Goal: Transaction & Acquisition: Purchase product/service

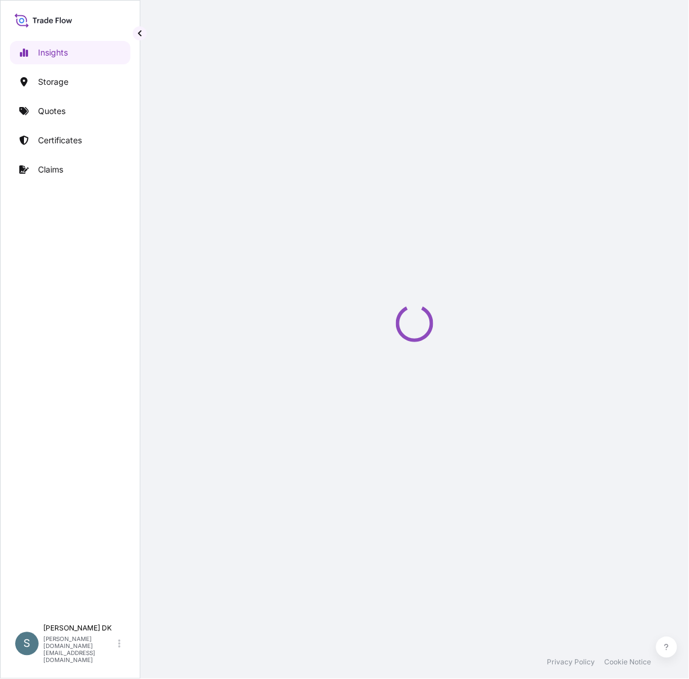
select select "2025"
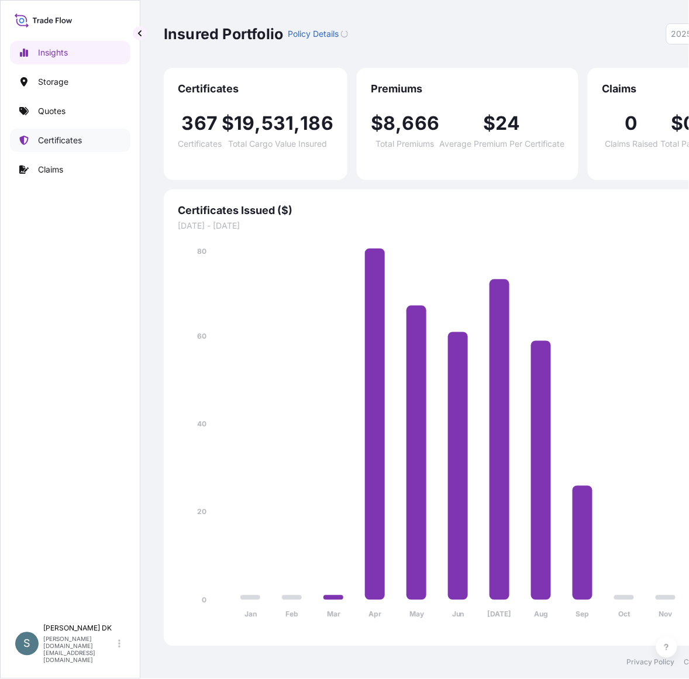
click at [103, 152] on link "Certificates" at bounding box center [70, 140] width 120 height 23
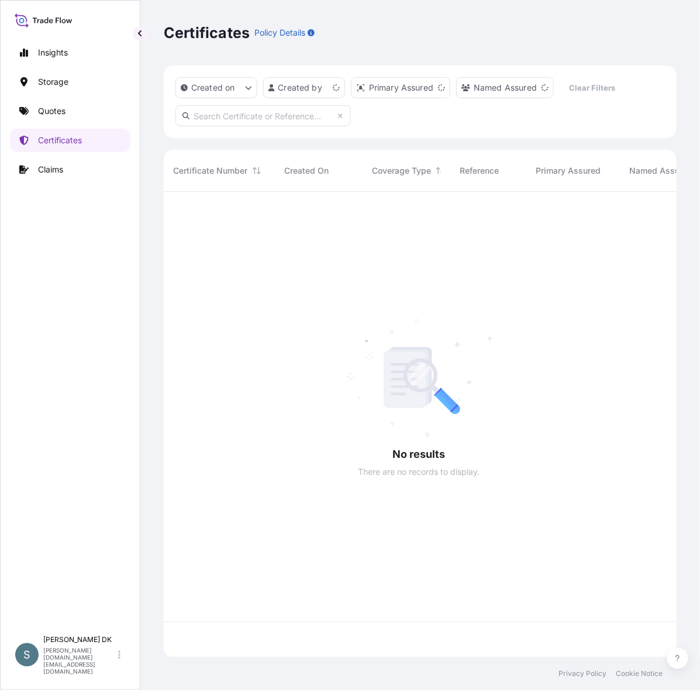
scroll to position [454, 499]
click at [88, 120] on link "Quotes" at bounding box center [70, 110] width 120 height 23
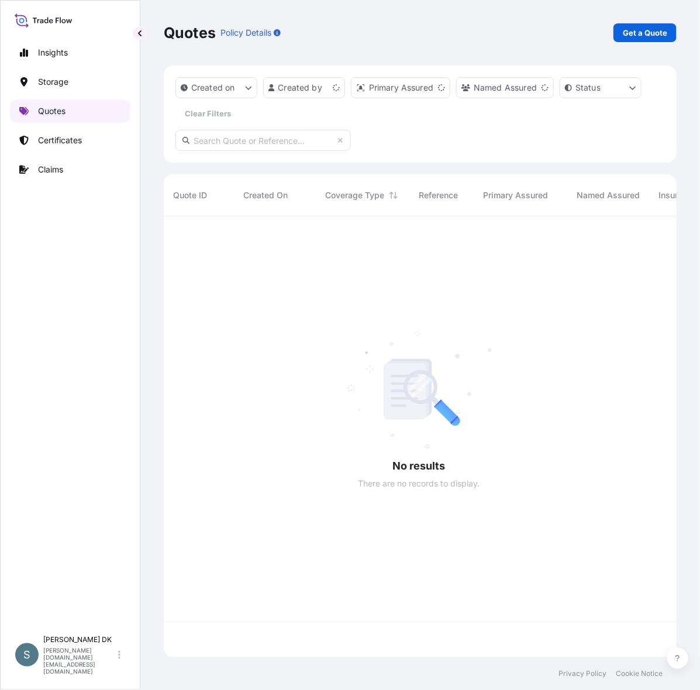
scroll to position [429, 499]
click at [134, 37] on button "button" at bounding box center [140, 33] width 14 height 14
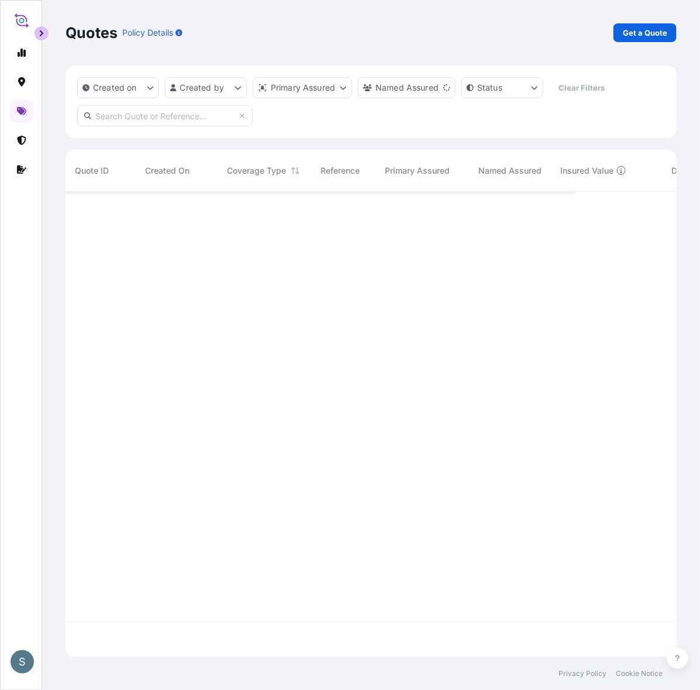
scroll to position [454, 598]
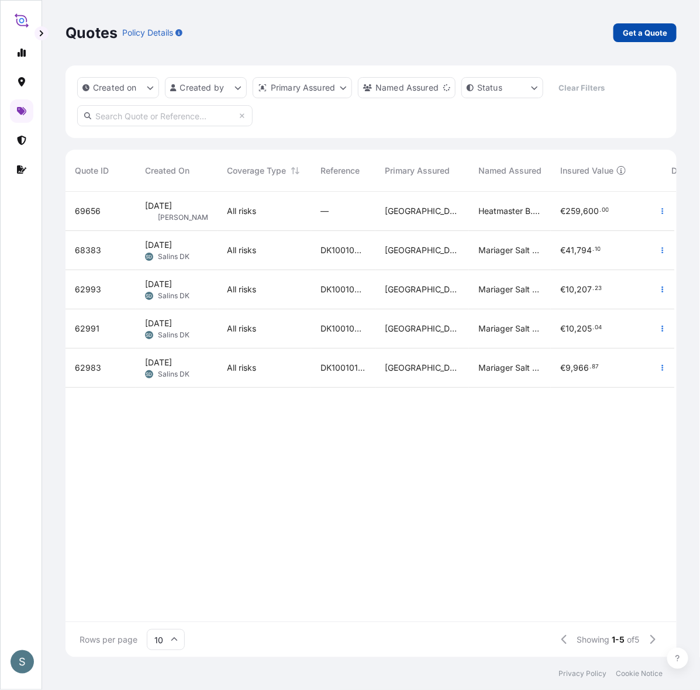
click at [665, 39] on p "Get a Quote" at bounding box center [645, 33] width 44 height 12
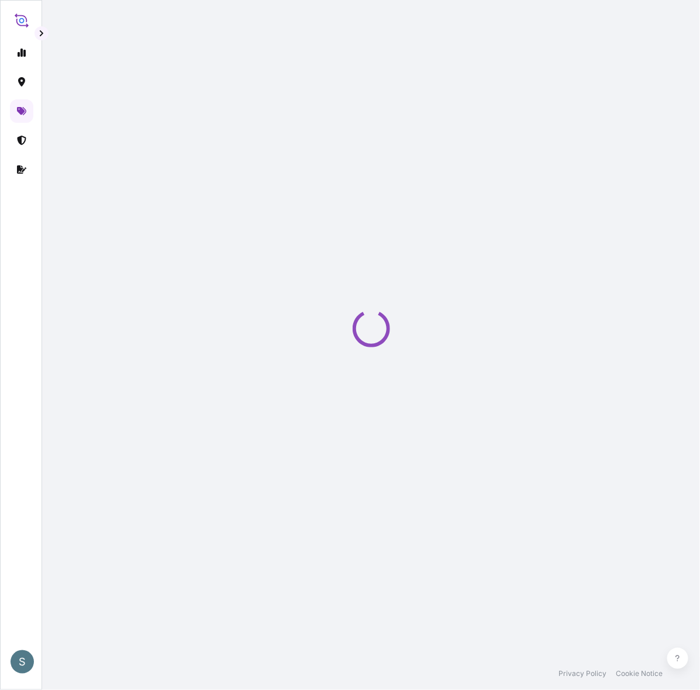
select select "Water"
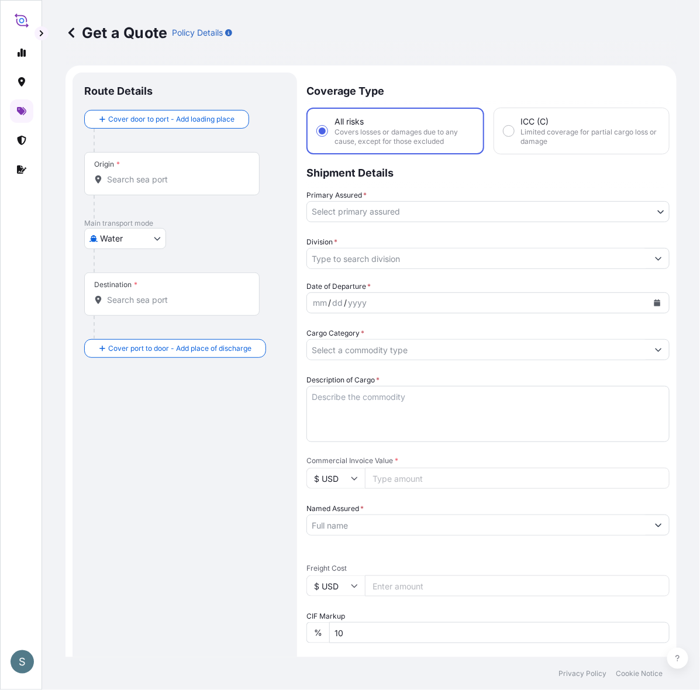
scroll to position [19, 0]
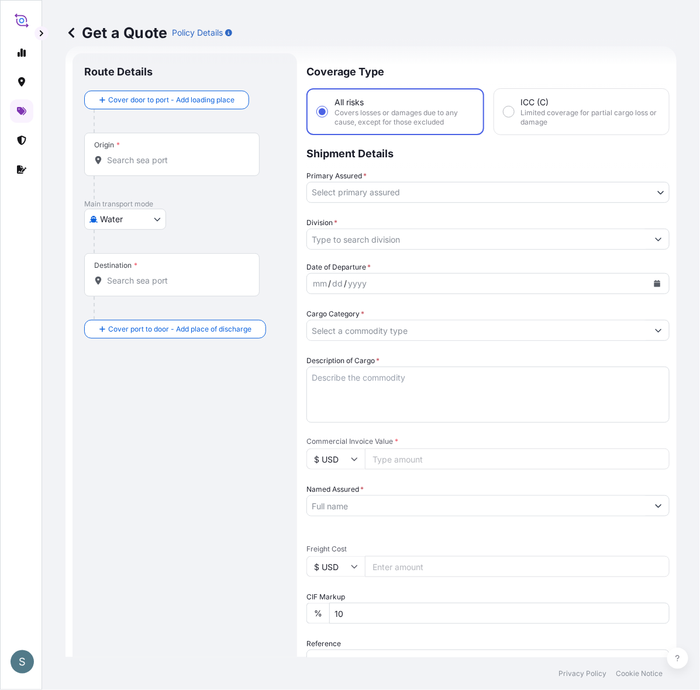
click at [188, 160] on div "Origin *" at bounding box center [171, 154] width 175 height 43
click at [188, 160] on input "Origin *" at bounding box center [176, 160] width 138 height 12
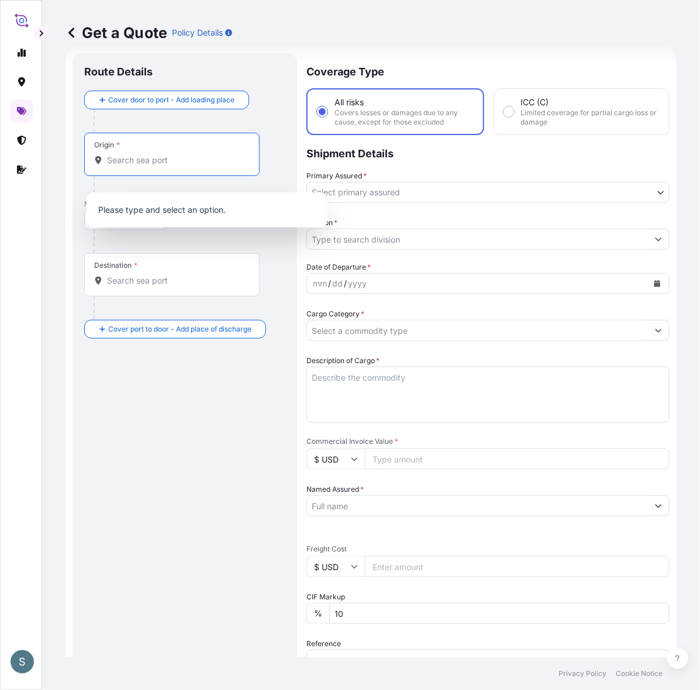
paste input "AARHUS, DENMARK"
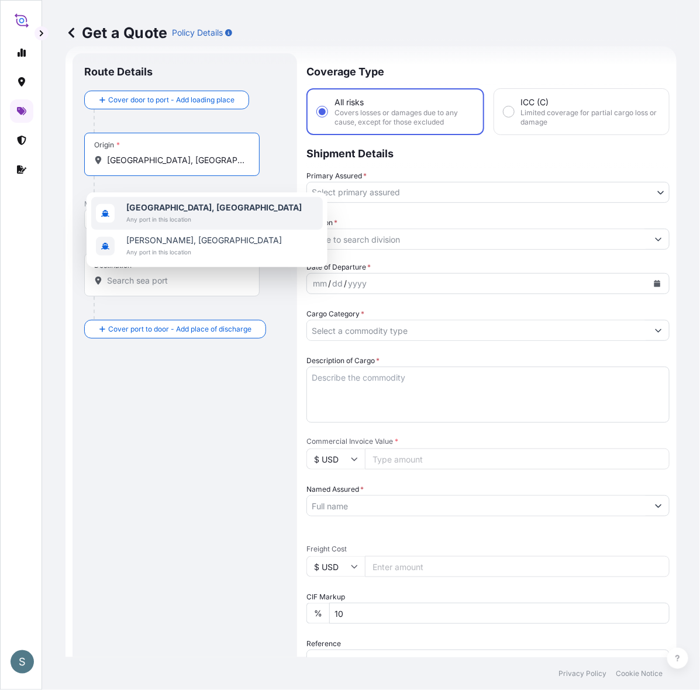
click at [165, 206] on b "Aarhus, Denmark" at bounding box center [213, 207] width 175 height 10
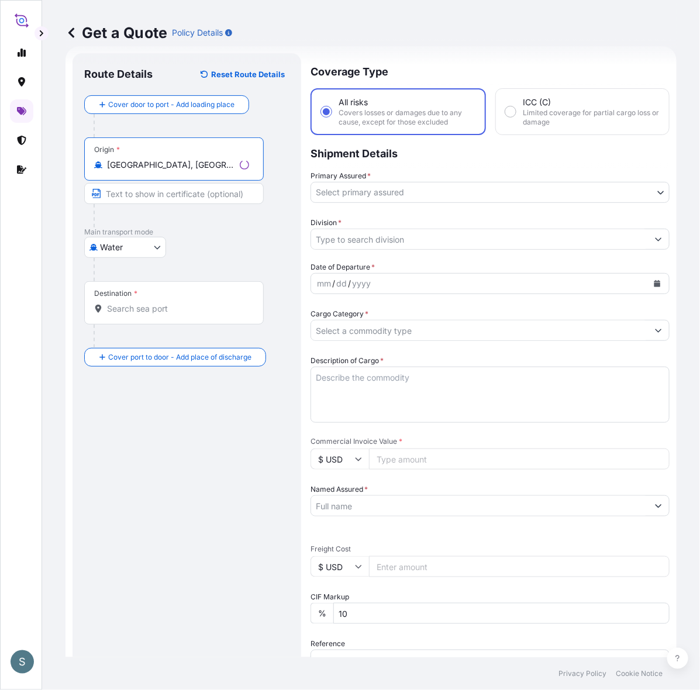
type input "Aarhus, Denmark"
click at [185, 314] on div "Destination *" at bounding box center [171, 302] width 175 height 43
click at [185, 314] on input "Destination *" at bounding box center [176, 309] width 138 height 12
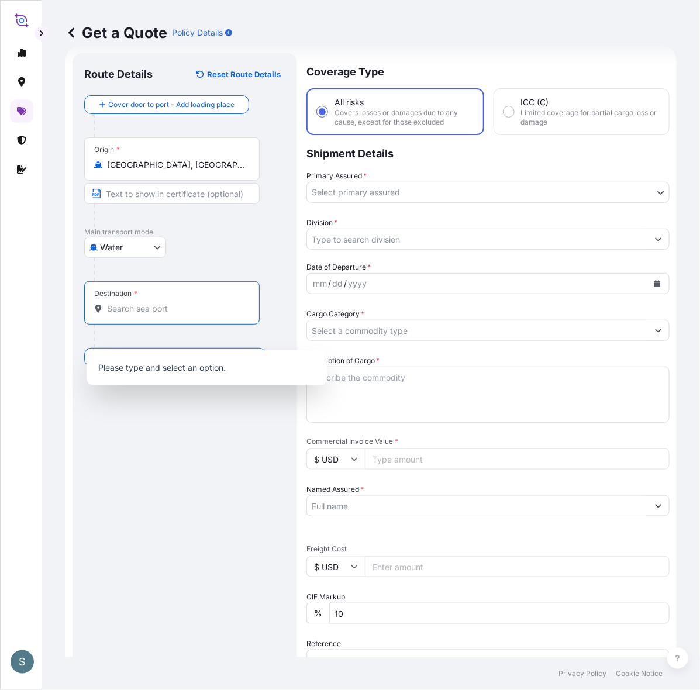
paste input "CALGARY, AL"
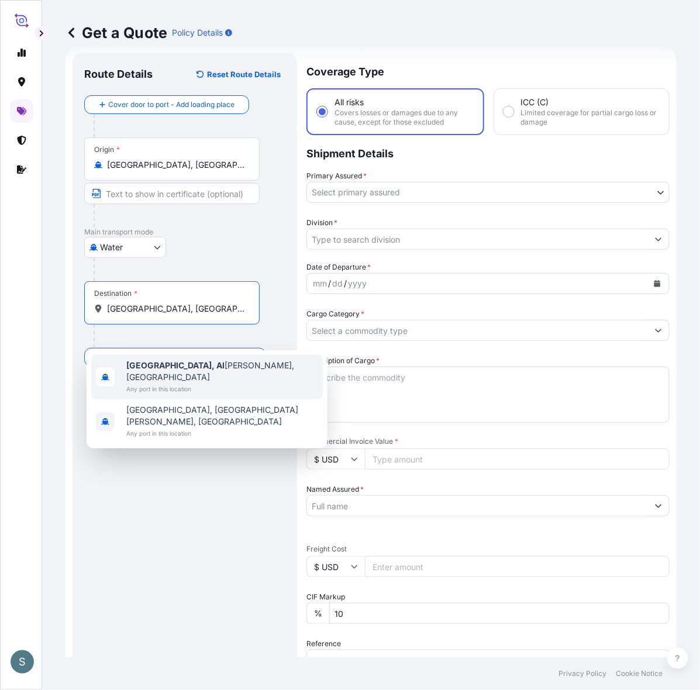
drag, startPoint x: 153, startPoint y: 330, endPoint x: 168, endPoint y: 331, distance: 14.6
click at [168, 315] on input "CALGARY, AL" at bounding box center [176, 309] width 138 height 12
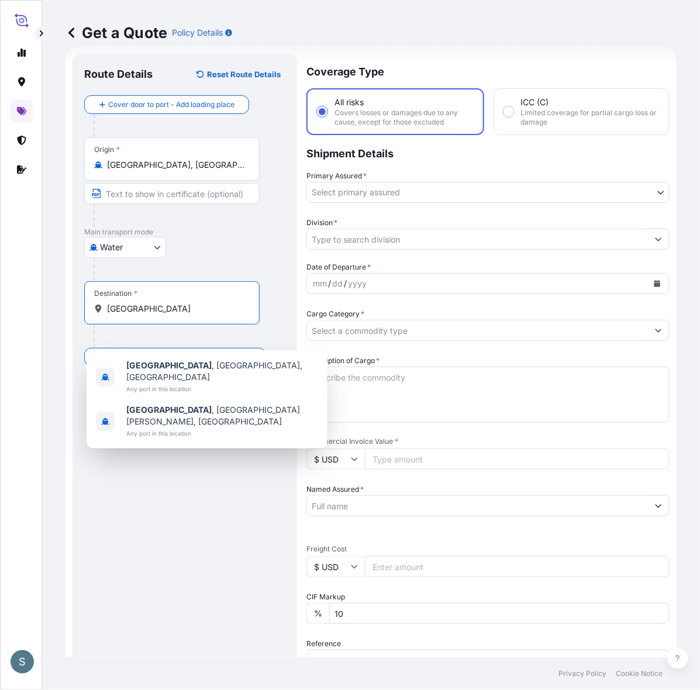
drag, startPoint x: 170, startPoint y: 331, endPoint x: 112, endPoint y: 337, distance: 57.6
click at [112, 325] on div "Destination * CALGARY" at bounding box center [171, 302] width 175 height 43
paste input ", AL"
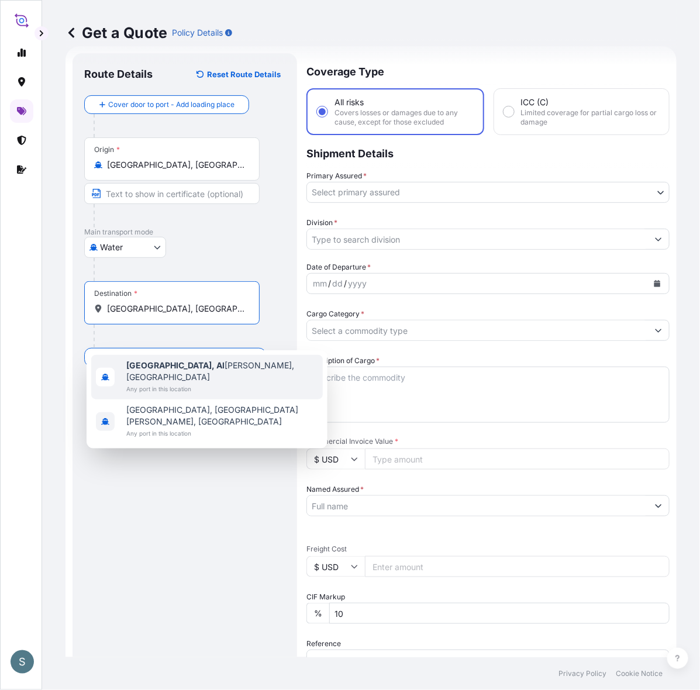
click at [177, 383] on span "Any port in this location" at bounding box center [222, 389] width 192 height 12
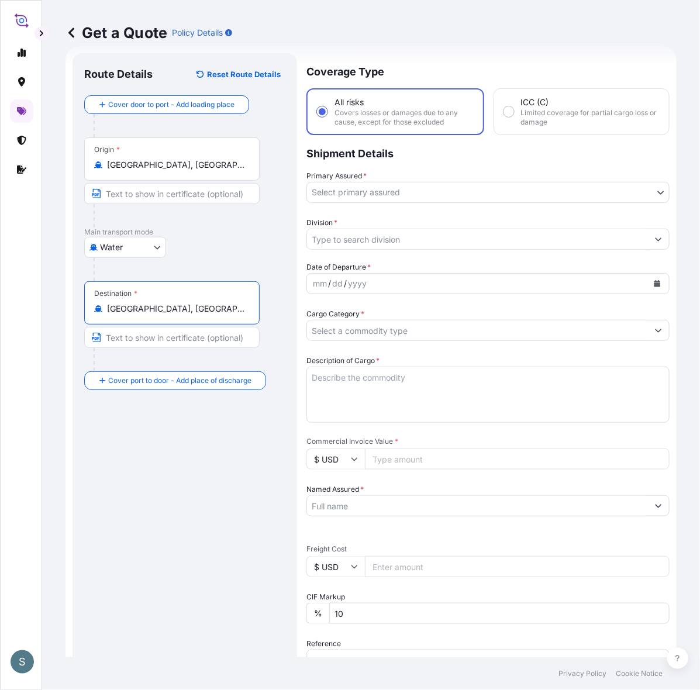
type input "Calgary, Alberta, Canada"
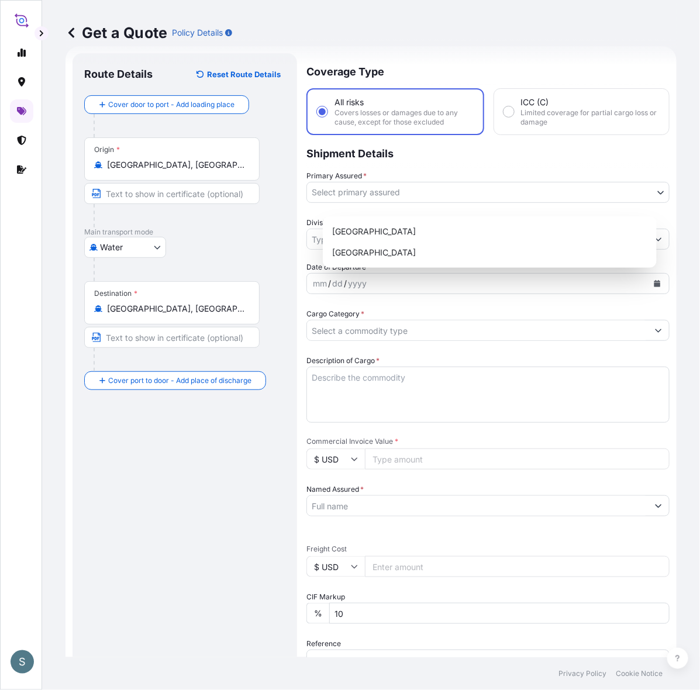
click at [396, 205] on body "0 options available. 2 options available. S Get a Quote Policy Details Route De…" at bounding box center [350, 345] width 700 height 690
click at [385, 236] on div "Denmark" at bounding box center [489, 231] width 325 height 21
select select "31589"
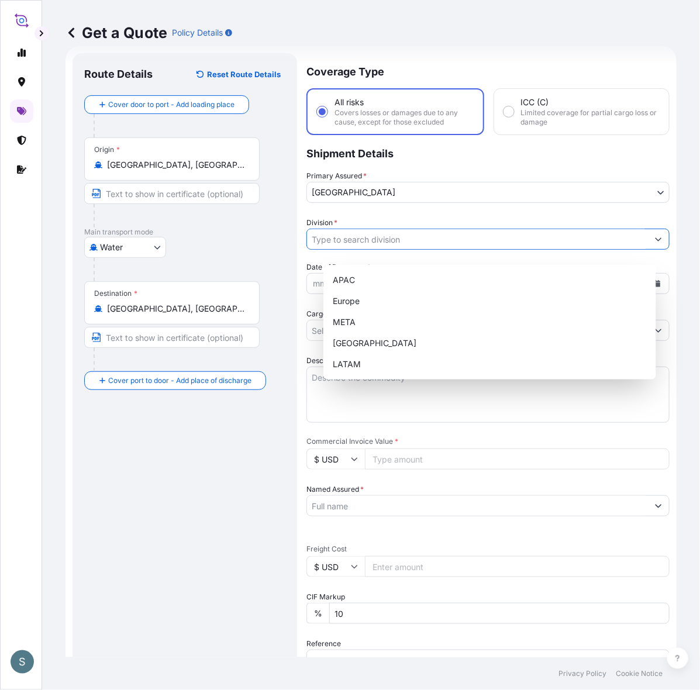
click at [367, 250] on input "Division *" at bounding box center [477, 239] width 341 height 21
click at [353, 305] on div "Europe" at bounding box center [489, 301] width 323 height 21
type input "Europe"
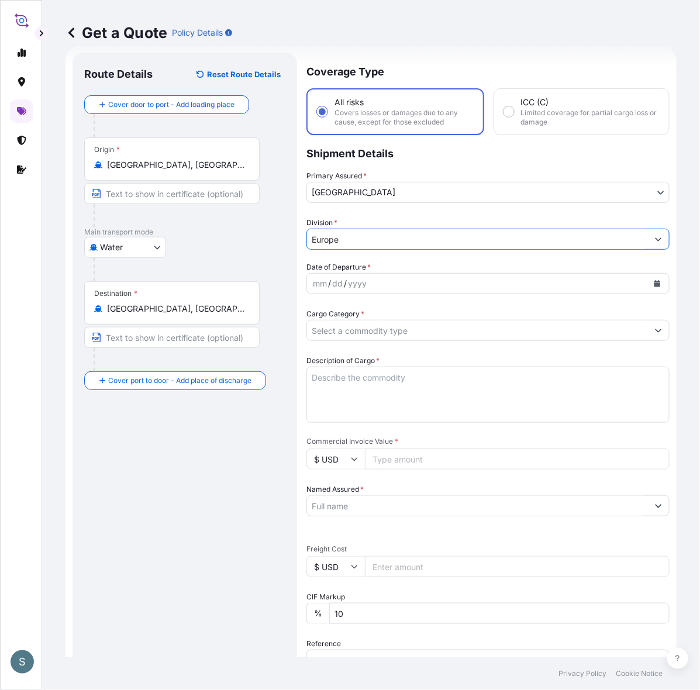
click at [285, 366] on div "Destination * Calgary, Alberta, Canada" at bounding box center [184, 326] width 201 height 90
click at [395, 294] on div "mm / dd / yyyy" at bounding box center [477, 283] width 341 height 21
click at [648, 293] on button "Calendar" at bounding box center [657, 283] width 19 height 19
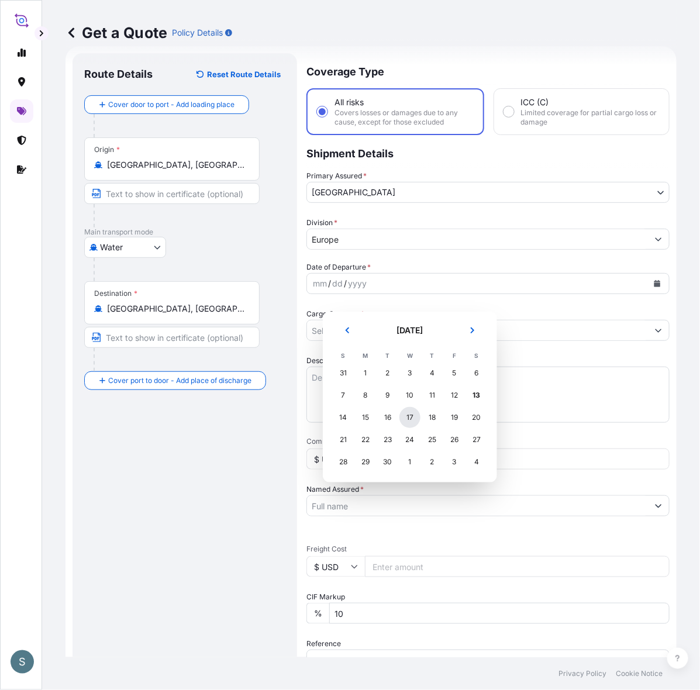
click at [411, 428] on div "17" at bounding box center [409, 417] width 21 height 21
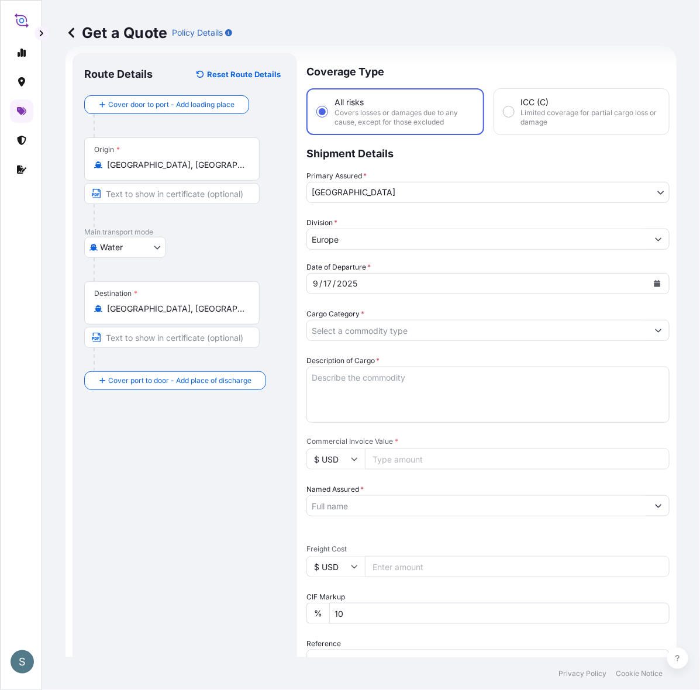
click at [142, 498] on div "Route Details Reset Route Details Cover door to port - Add loading place Place …" at bounding box center [184, 476] width 201 height 822
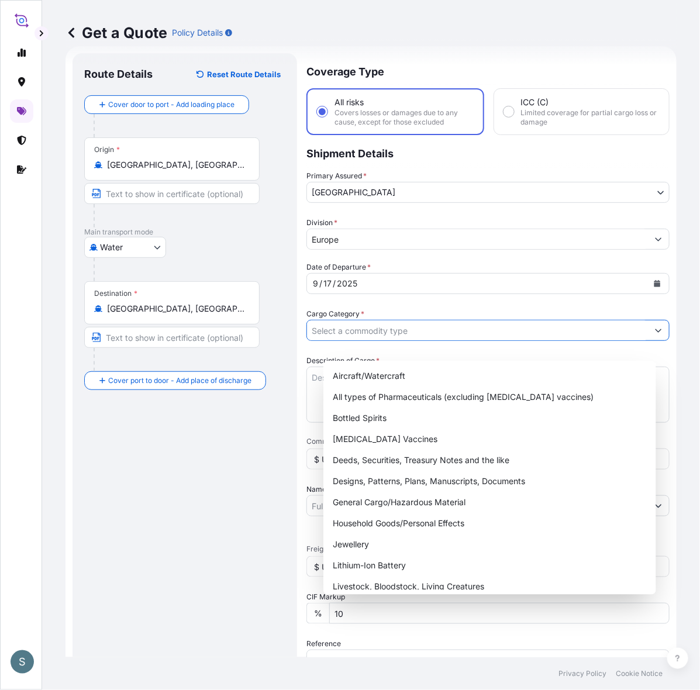
click at [352, 341] on input "Cargo Category *" at bounding box center [477, 330] width 341 height 21
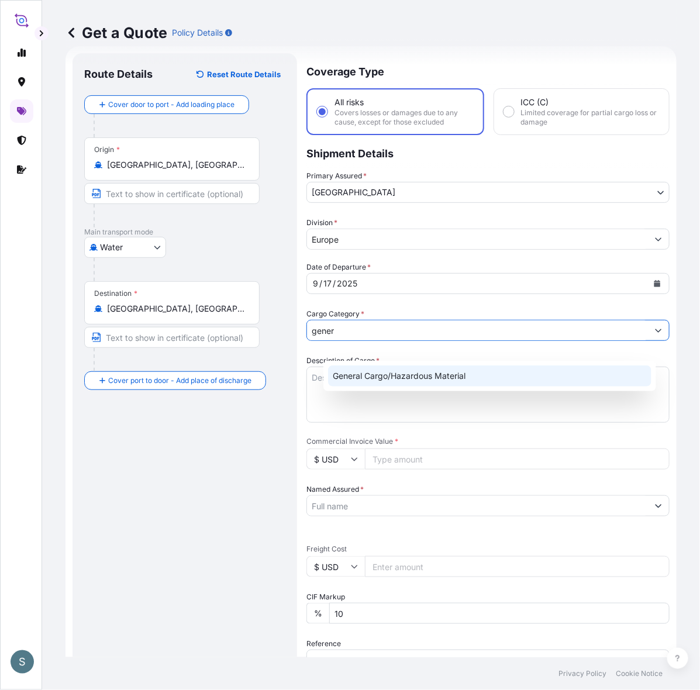
click at [372, 386] on div "General Cargo/Hazardous Material" at bounding box center [489, 375] width 323 height 21
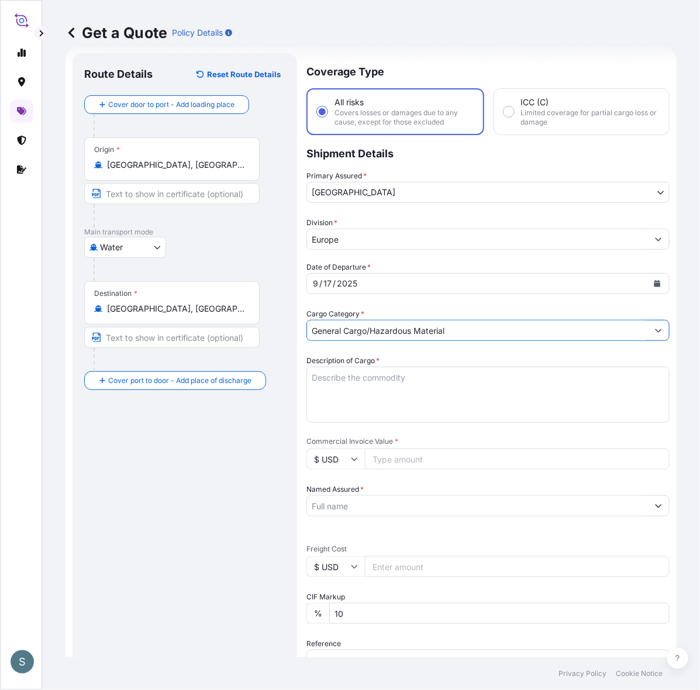
type input "General Cargo/Hazardous Material"
click at [179, 519] on div "Route Details Reset Route Details Cover door to port - Add loading place Place …" at bounding box center [184, 476] width 201 height 822
click at [275, 464] on div "Route Details Reset Route Details Cover door to port - Add loading place Place …" at bounding box center [184, 476] width 201 height 822
click at [364, 404] on textarea "Description of Cargo *" at bounding box center [487, 395] width 363 height 56
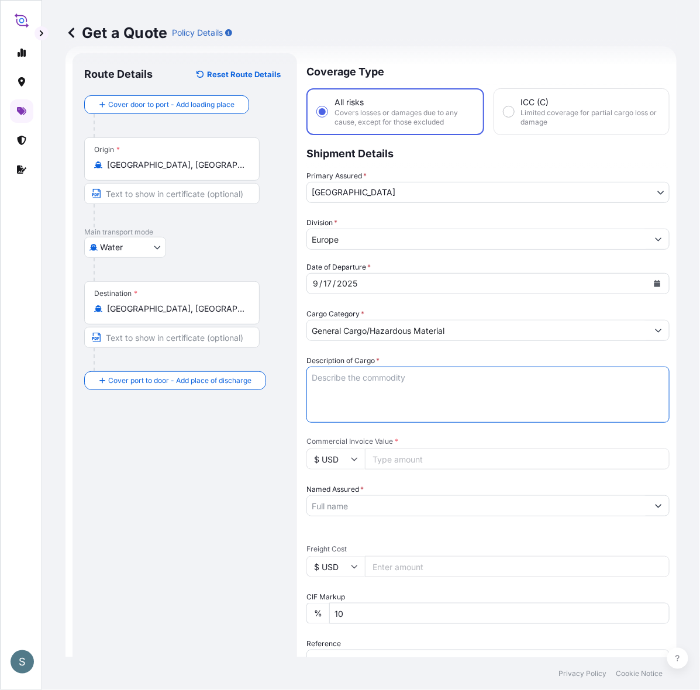
paste textarea "SANAL P, SODIUM CHLORIDE PHARMACEUTICAL QUALITY"
click at [326, 408] on textarea "SANAL P, SODIUM CHLORIDE PHARMACEUTICAL QUALITY" at bounding box center [487, 395] width 363 height 56
type textarea "SANAL P, SODIUM CHLORIDE PHARMACEUTICAL QUALITY"
click at [214, 489] on div "Route Details Reset Route Details Cover door to port - Add loading place Place …" at bounding box center [184, 476] width 201 height 822
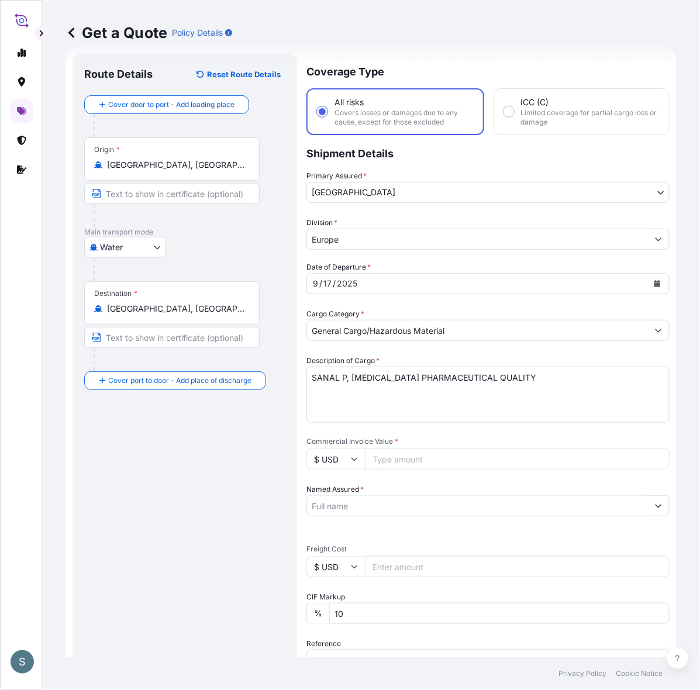
scroll to position [142, 0]
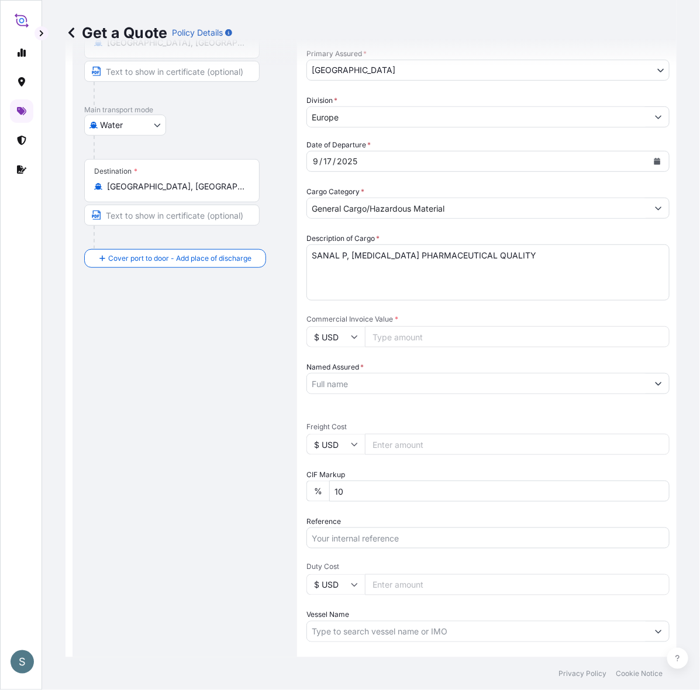
click at [414, 347] on input "Commercial Invoice Value *" at bounding box center [517, 336] width 305 height 21
paste input "24402.00"
type input "24402.00"
click at [358, 339] on icon at bounding box center [354, 338] width 6 height 4
click at [358, 386] on div "€ EUR" at bounding box center [351, 389] width 49 height 22
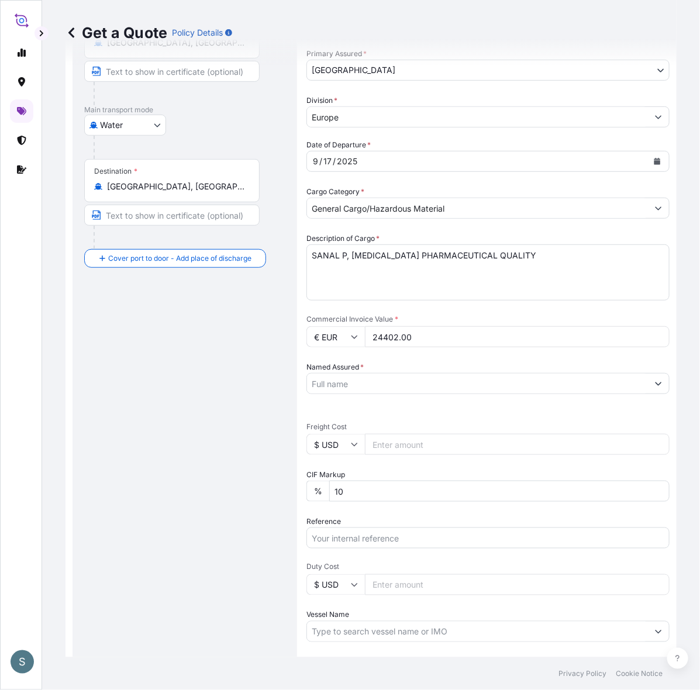
type input "€ EUR"
click at [354, 455] on input "$ USD" at bounding box center [335, 444] width 58 height 21
click at [355, 499] on div "€ EUR" at bounding box center [351, 501] width 49 height 22
type input "€ EUR"
drag, startPoint x: 237, startPoint y: 498, endPoint x: 129, endPoint y: 481, distance: 110.0
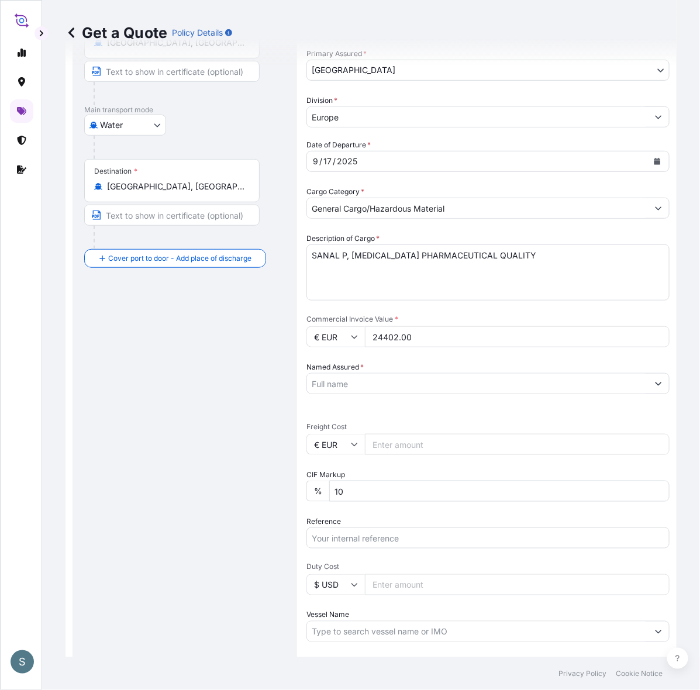
click at [237, 498] on div "Route Details Reset Route Details Cover door to port - Add loading place Place …" at bounding box center [184, 354] width 201 height 822
click at [408, 394] on input "Named Assured *" at bounding box center [477, 383] width 341 height 21
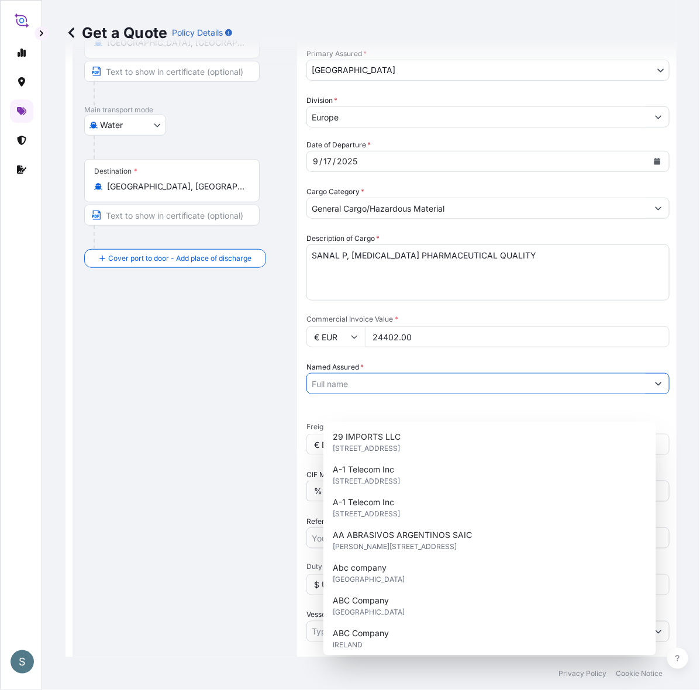
paste input "Mariager Salt Specialties A/S"
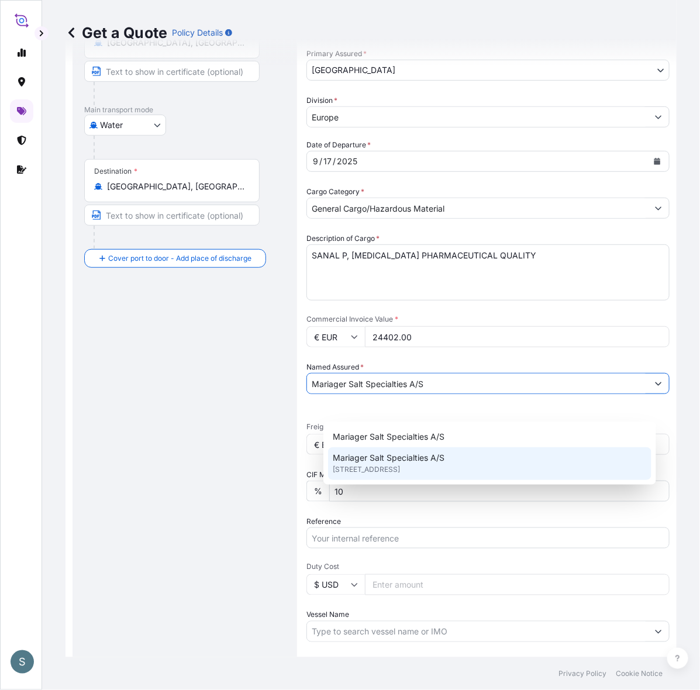
click at [388, 475] on span "Hadsundvej 17, 9550, Mariager, DENMARK" at bounding box center [366, 470] width 67 height 12
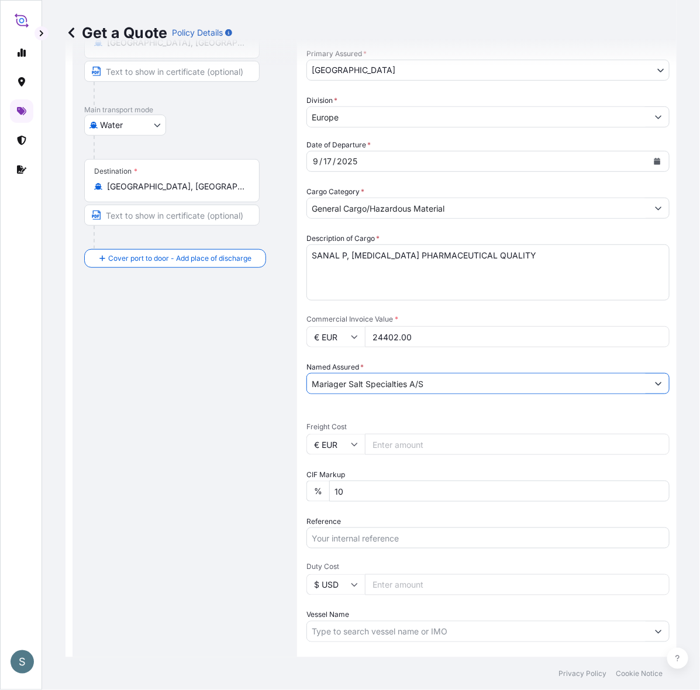
type input "Mariager Salt Specialties A/S"
click at [224, 494] on div "Route Details Reset Route Details Cover door to port - Add loading place Place …" at bounding box center [184, 354] width 201 height 822
click at [399, 455] on input "Freight Cost" at bounding box center [517, 444] width 305 height 21
paste input "8513.90"
type input "8513.90"
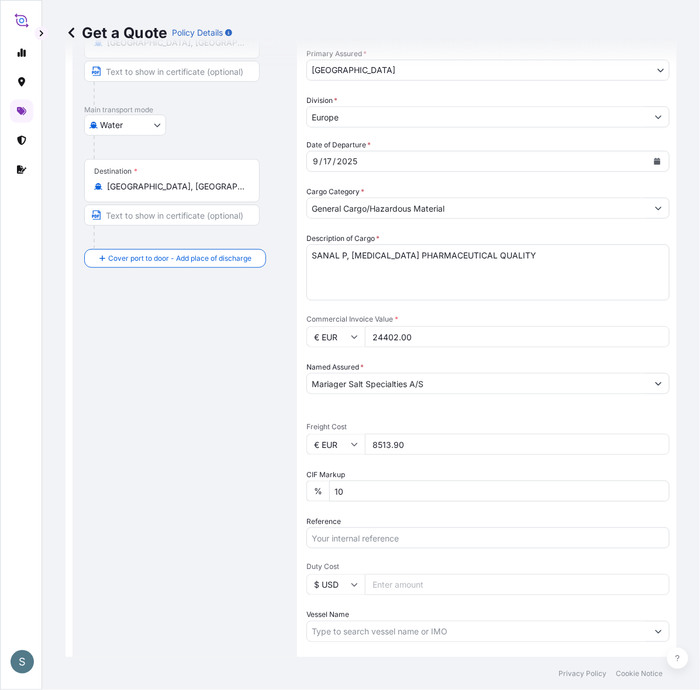
click at [257, 488] on div "Route Details Reset Route Details Cover door to port - Add loading place Place …" at bounding box center [184, 354] width 201 height 822
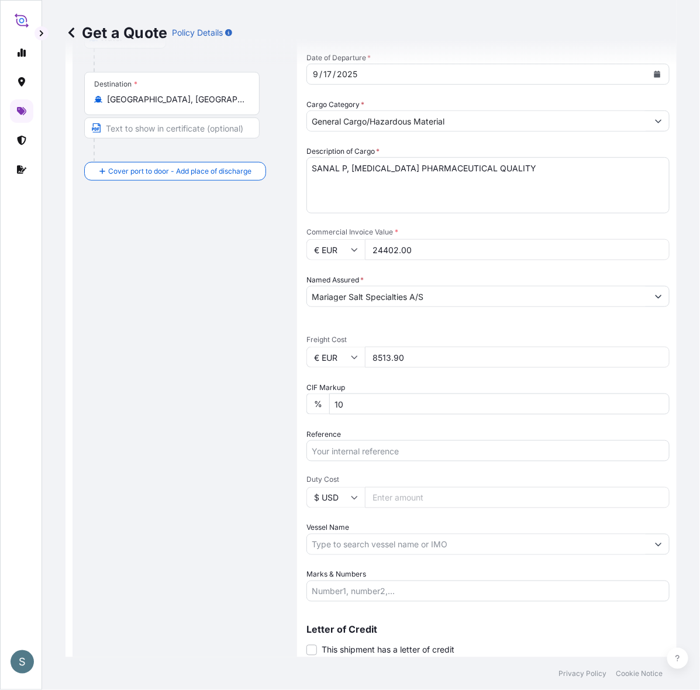
scroll to position [263, 0]
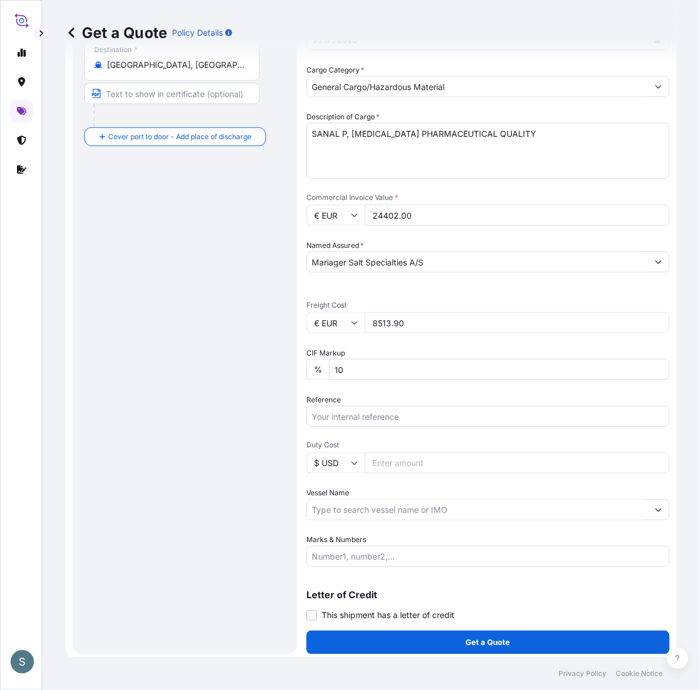
click at [376, 427] on input "Reference" at bounding box center [487, 416] width 363 height 21
paste input "DK1001020054 2599722"
click at [390, 427] on input "DK1001020054 2599722" at bounding box center [487, 416] width 363 height 21
click at [393, 427] on input "DK1001020054 2599722" at bounding box center [487, 416] width 363 height 21
type input "DK1001020054 - 2599722"
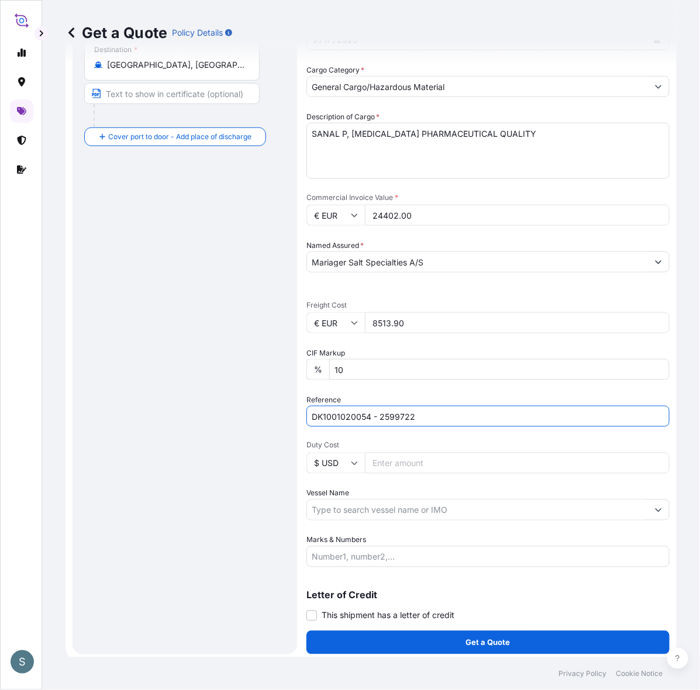
click at [177, 513] on div "Route Details Reset Route Details Cover door to port - Add loading place Place …" at bounding box center [184, 232] width 201 height 822
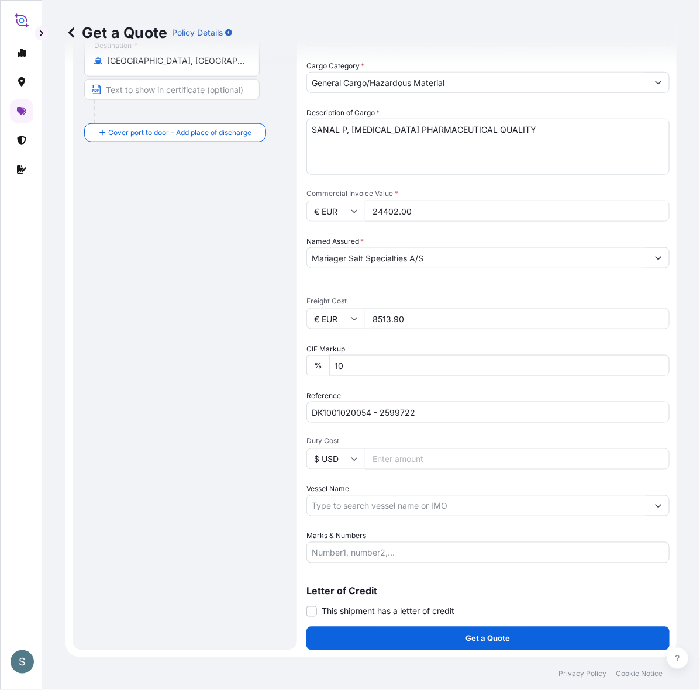
click at [358, 497] on input "Vessel Name" at bounding box center [477, 505] width 341 height 21
click at [272, 527] on div "Route Details Reset Route Details Cover door to port - Add loading place Place …" at bounding box center [184, 228] width 201 height 822
click at [371, 498] on input "Vessel Name" at bounding box center [477, 505] width 341 height 21
paste input "VALENCIA EXPRESS"
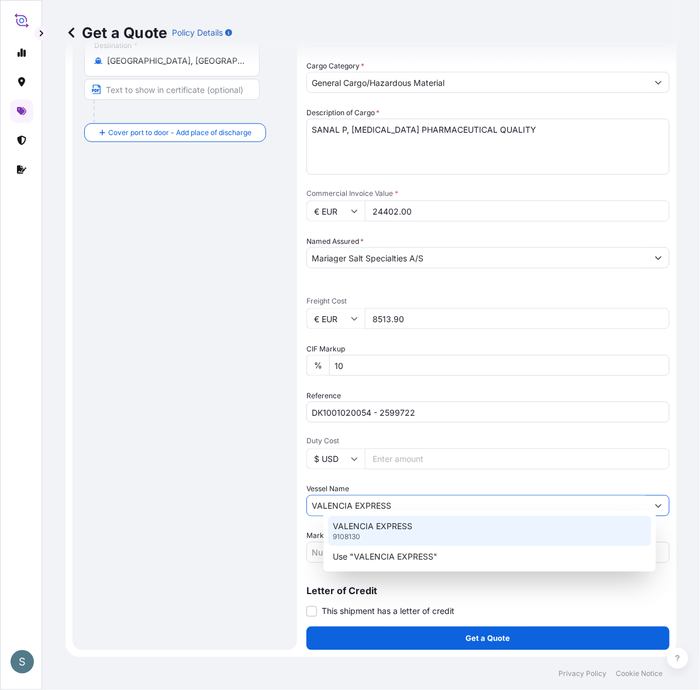
click at [377, 540] on div "VALENCIA EXPRESS 9108130" at bounding box center [489, 531] width 323 height 30
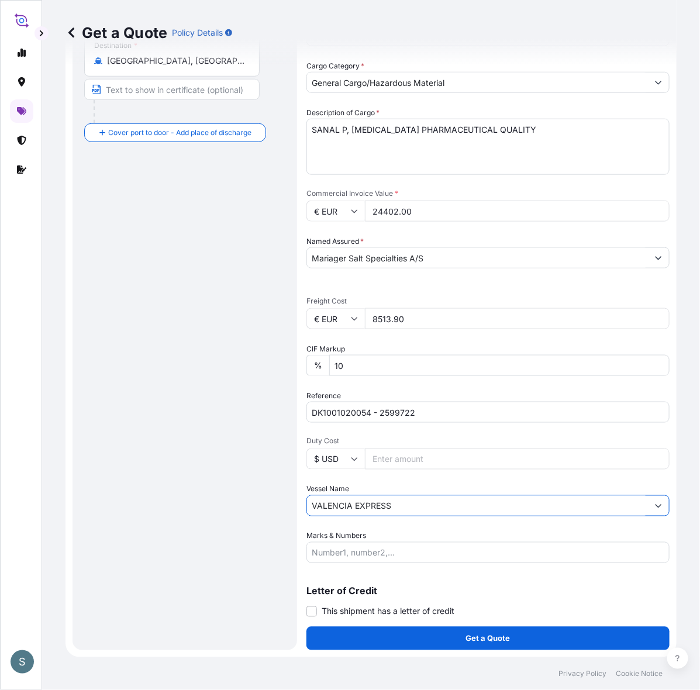
type input "VALENCIA EXPRESS"
click at [234, 521] on div "Route Details Reset Route Details Cover door to port - Add loading place Place …" at bounding box center [184, 228] width 201 height 822
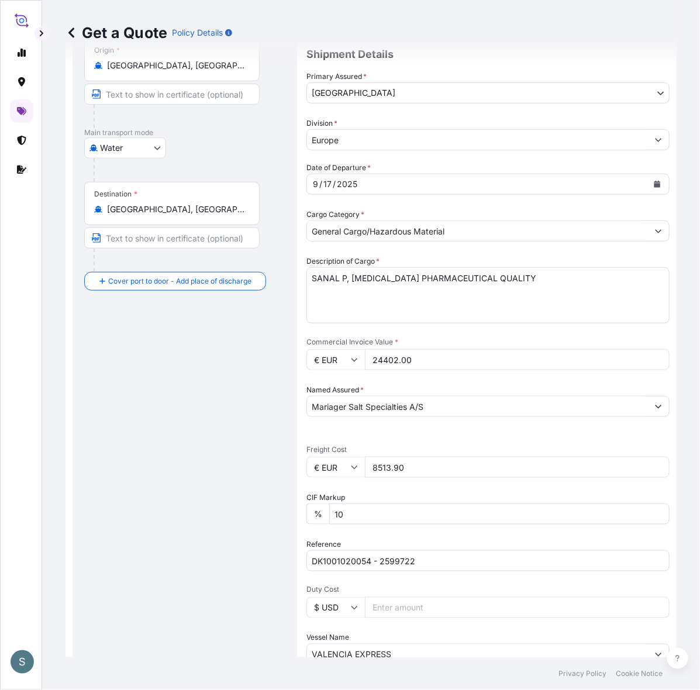
scroll to position [0, 0]
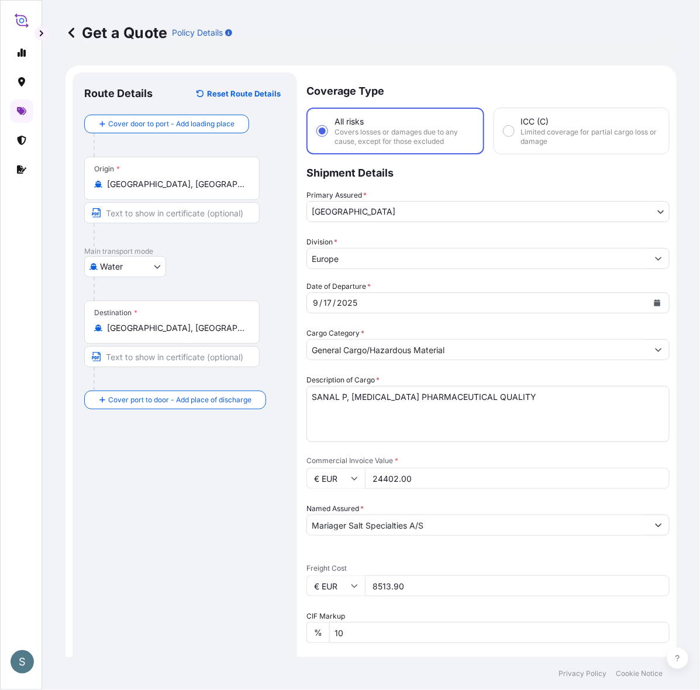
click at [247, 551] on div "Route Details Reset Route Details Cover door to port - Add loading place Place …" at bounding box center [184, 495] width 201 height 822
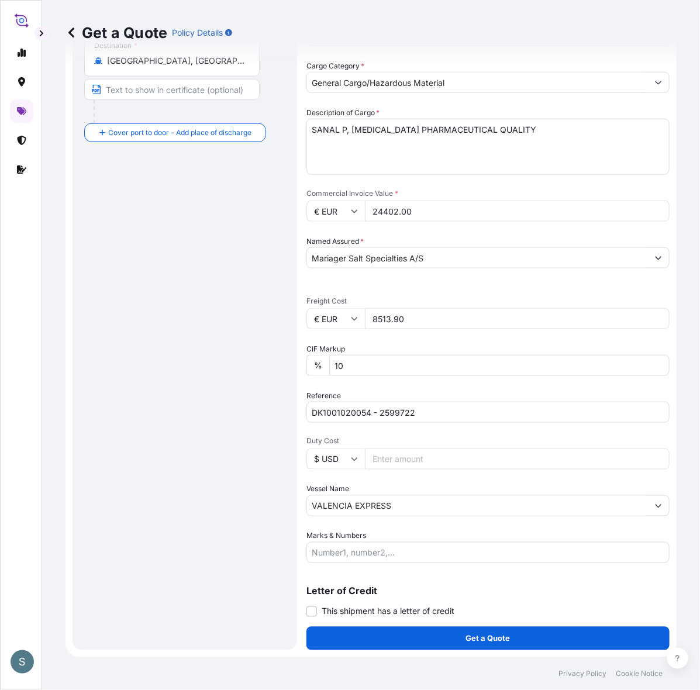
scroll to position [309, 0]
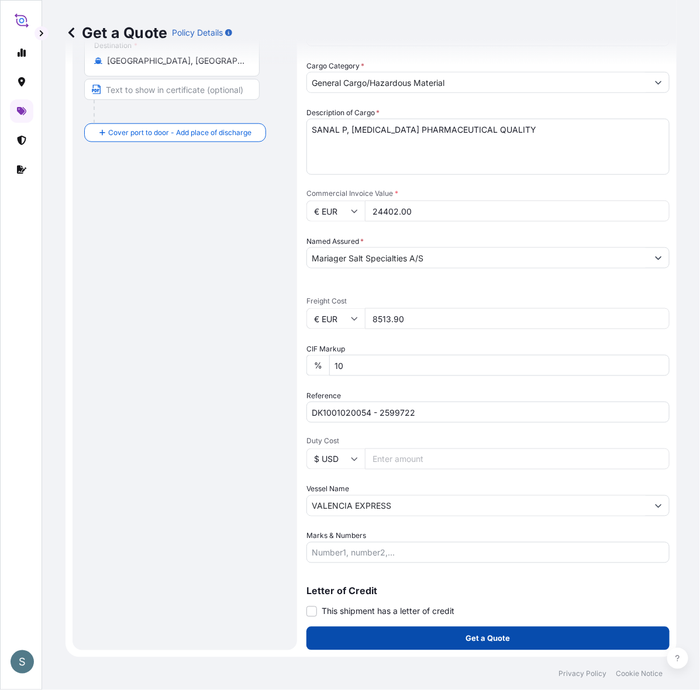
click at [437, 639] on button "Get a Quote" at bounding box center [487, 638] width 363 height 23
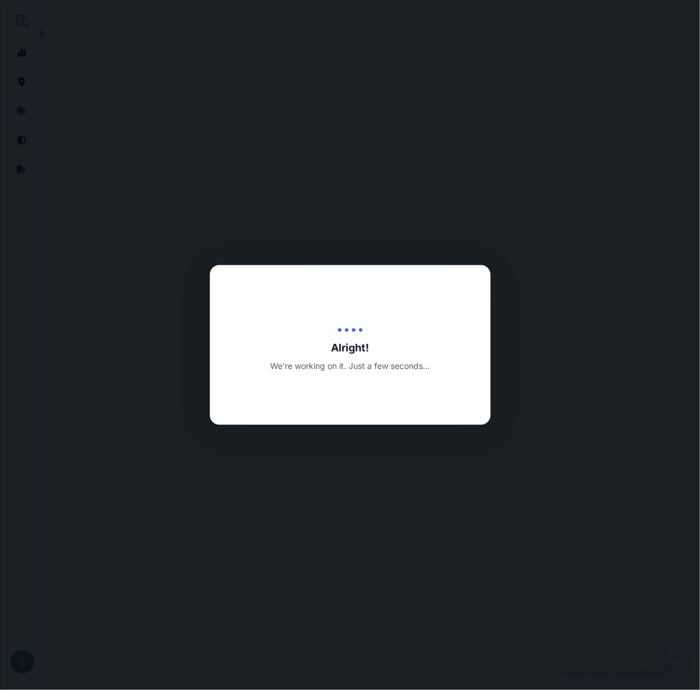
select select "Water"
select select "31589"
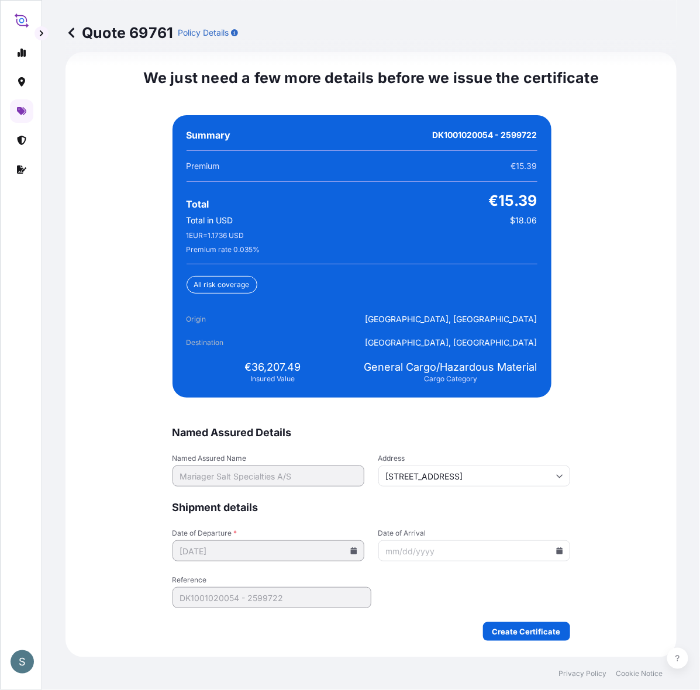
scroll to position [2830, 0]
click at [245, 373] on span "€36,207.49" at bounding box center [273, 367] width 56 height 14
drag, startPoint x: 247, startPoint y: 372, endPoint x: 295, endPoint y: 372, distance: 47.9
click at [295, 372] on span "€36,207.49" at bounding box center [273, 367] width 56 height 14
copy span "36,207.49"
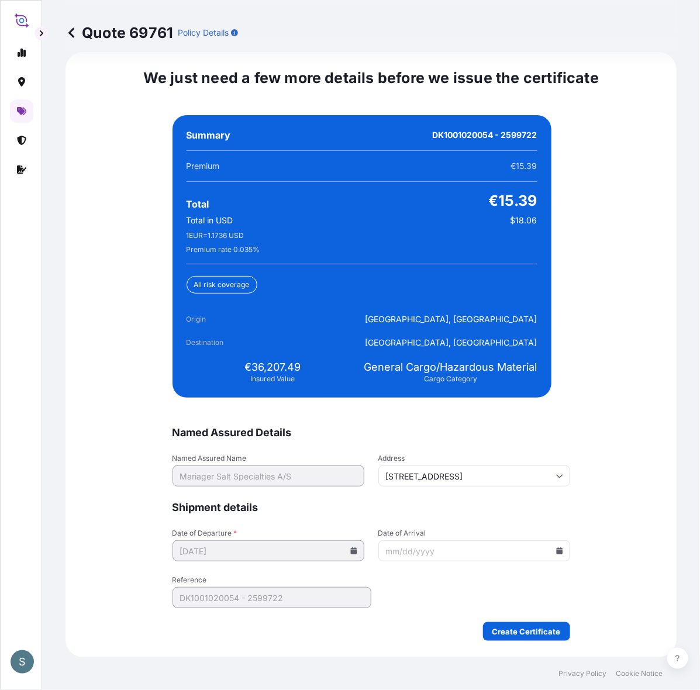
click at [369, 322] on div "Origin Aarhus, Denmark Destination Calgary, Canada" at bounding box center [362, 330] width 351 height 35
click at [668, 454] on div "Quote 69761 Policy Details Route Details Cover door to port - Add loading place…" at bounding box center [371, 328] width 658 height 657
click at [427, 561] on input "Date of Arrival" at bounding box center [474, 550] width 192 height 21
click at [556, 554] on icon at bounding box center [559, 550] width 6 height 7
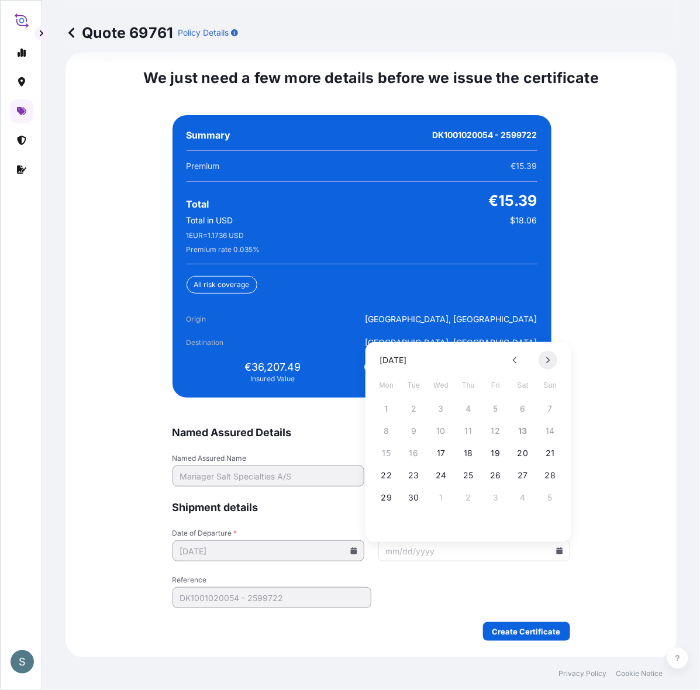
click at [548, 363] on icon at bounding box center [548, 360] width 5 height 7
click at [433, 468] on div "20 21 22 23 24 25 26" at bounding box center [468, 475] width 187 height 21
click at [439, 479] on button "22" at bounding box center [441, 475] width 19 height 19
type input "10/22/2025"
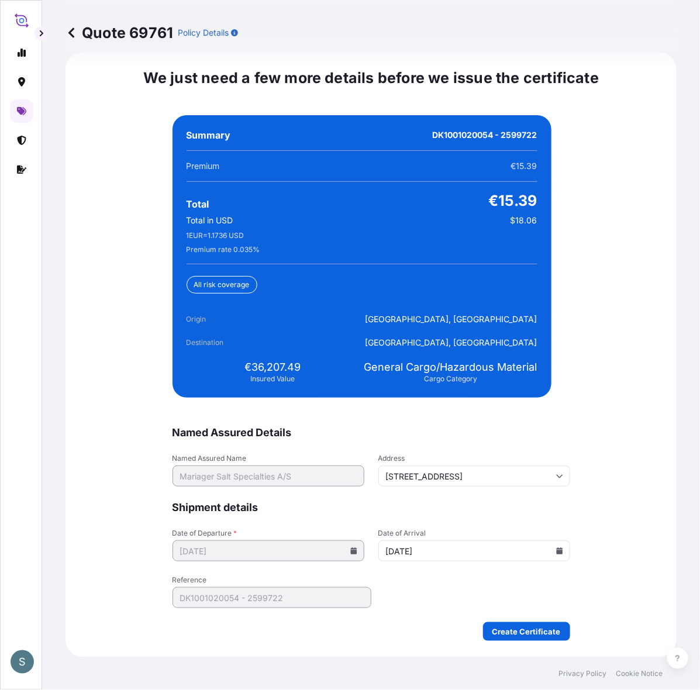
click at [411, 609] on form "Named Assured Details Named Assured Name Mariager Salt Specialties A/S Address …" at bounding box center [371, 533] width 398 height 215
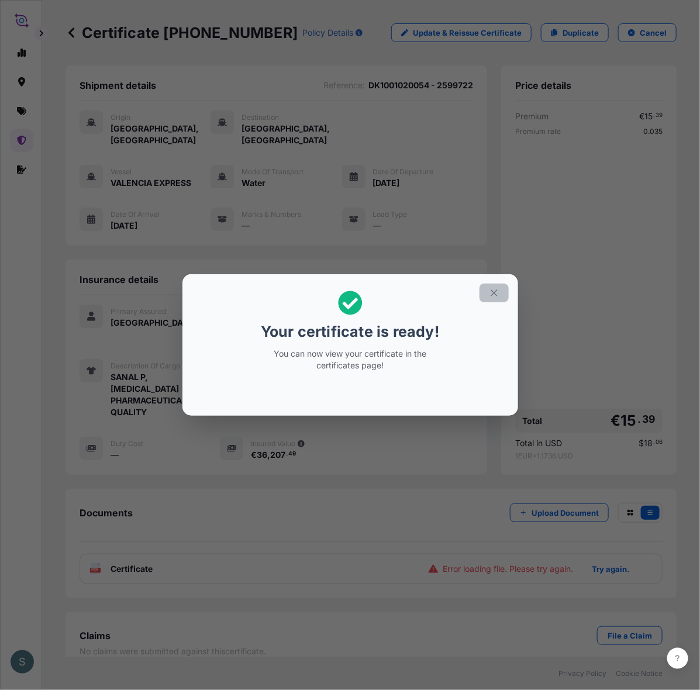
click at [499, 289] on icon "button" at bounding box center [494, 293] width 11 height 11
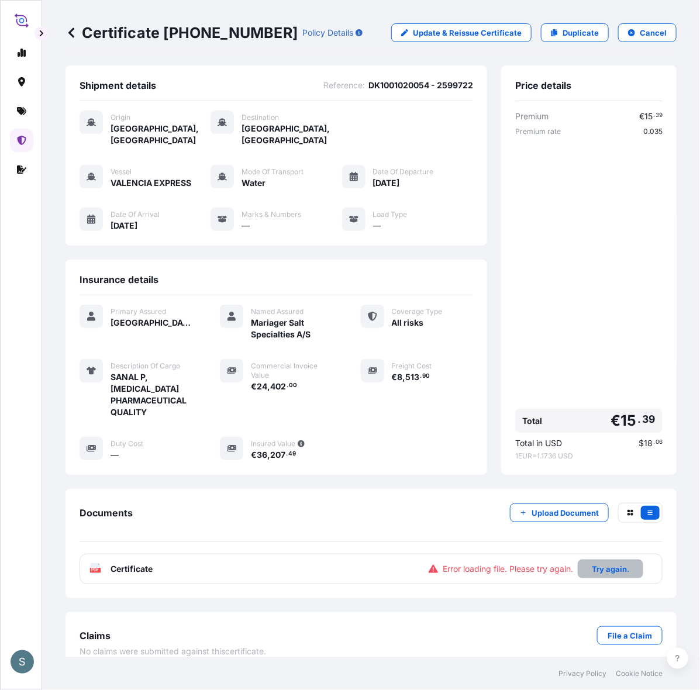
click at [592, 574] on p "Try again." at bounding box center [610, 569] width 37 height 12
click at [615, 293] on div "Premium € 15 . 39 Premium rate 0.035 Total € 15 . 39 Total in USD $ 18 . 06 1 E…" at bounding box center [588, 286] width 147 height 350
click at [216, 598] on div "Documents Upload Document PDF Certificate 2025-09-13" at bounding box center [370, 543] width 611 height 109
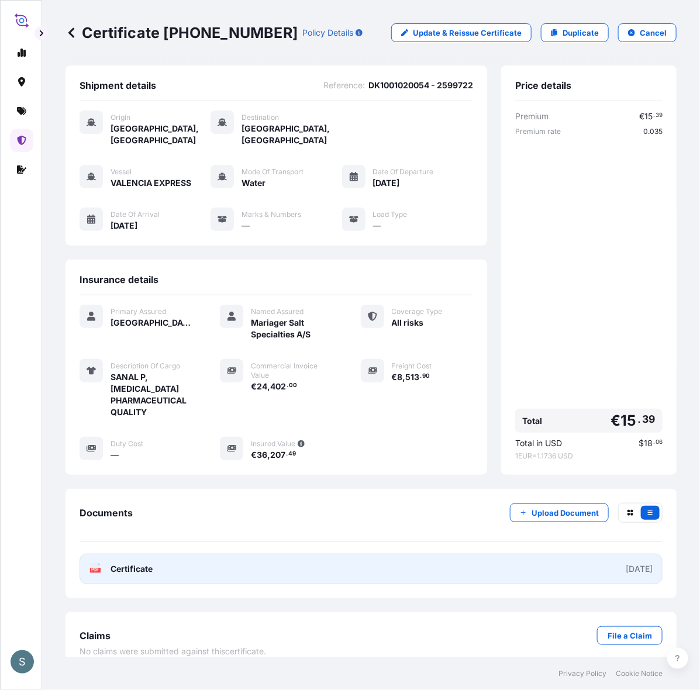
click at [211, 584] on link "PDF Certificate 2025-09-13" at bounding box center [371, 569] width 583 height 30
